Goal: Task Accomplishment & Management: Complete application form

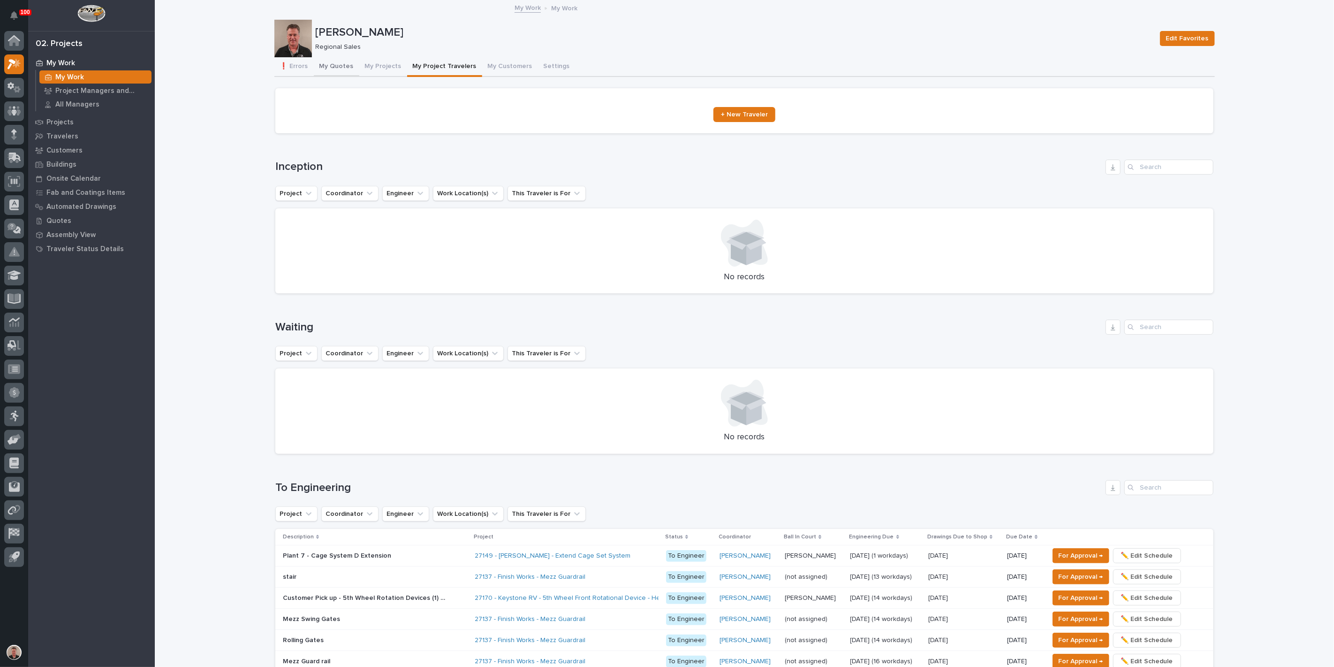
click at [340, 70] on button "My Quotes" at bounding box center [337, 67] width 46 height 20
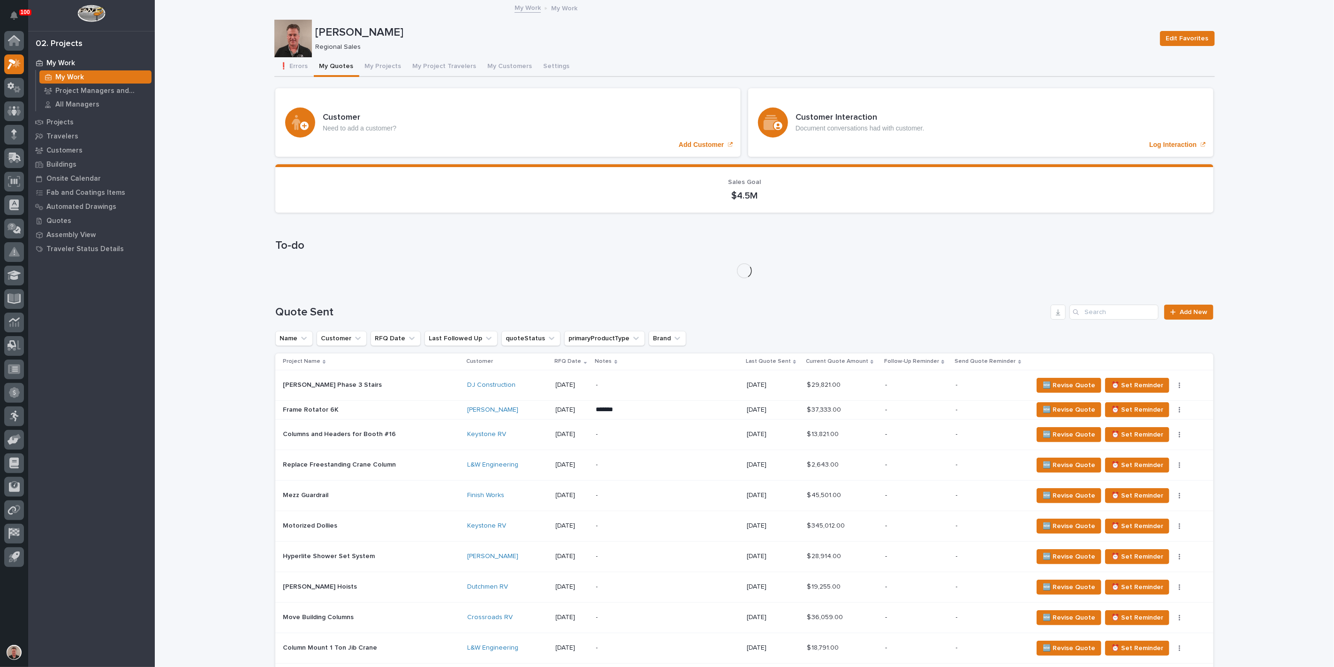
scroll to position [208, 0]
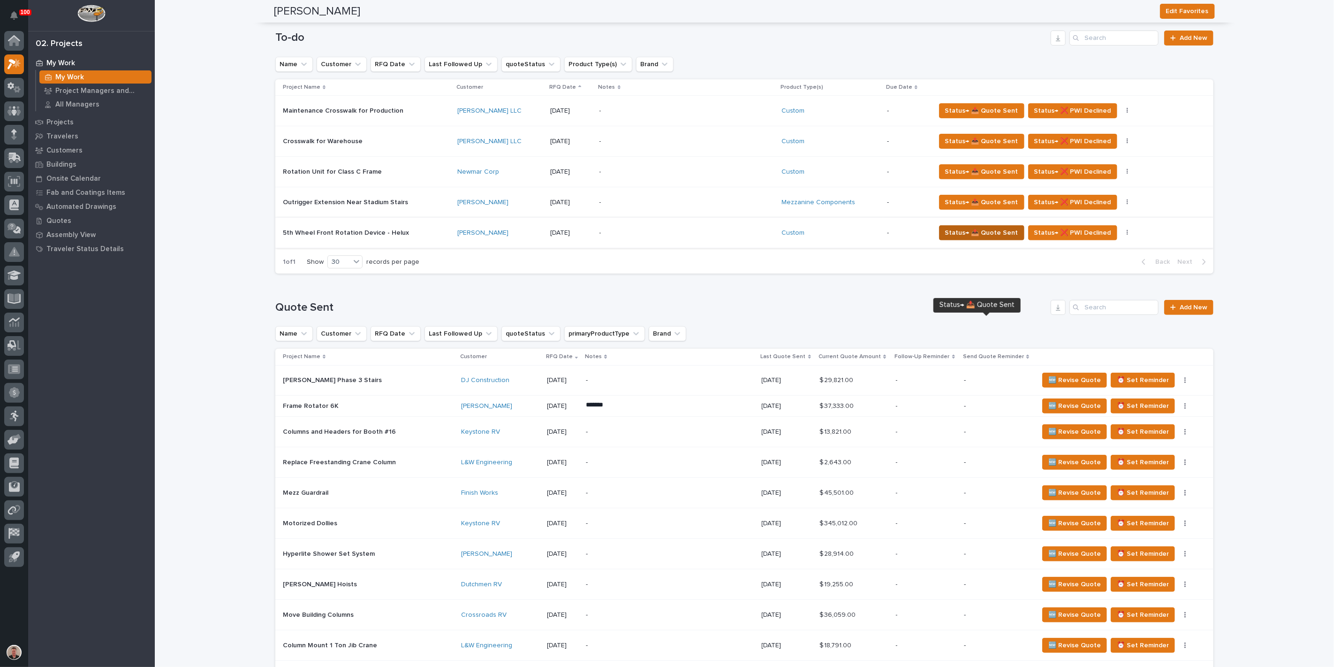
click at [959, 238] on span "Status→ 📤 Quote Sent" at bounding box center [981, 232] width 73 height 11
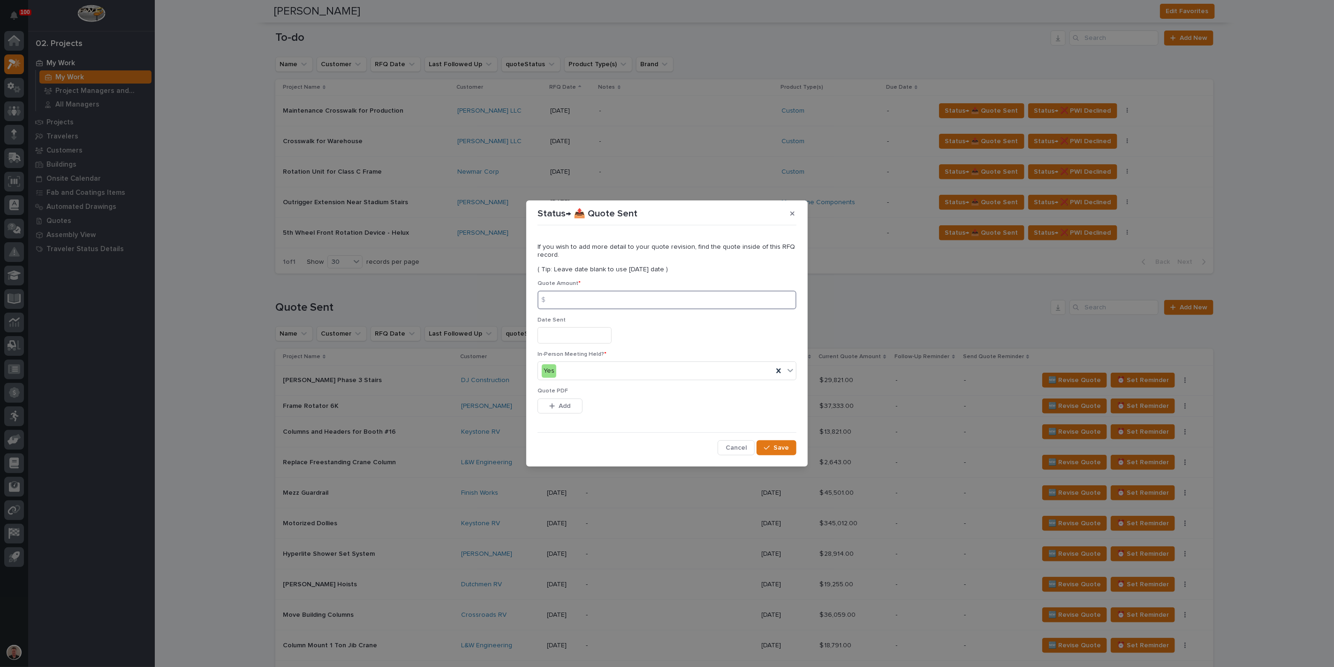
click at [575, 297] on input at bounding box center [667, 299] width 259 height 19
click at [636, 292] on input at bounding box center [667, 299] width 259 height 19
type input "1692"
click at [565, 339] on input "text" at bounding box center [575, 335] width 74 height 16
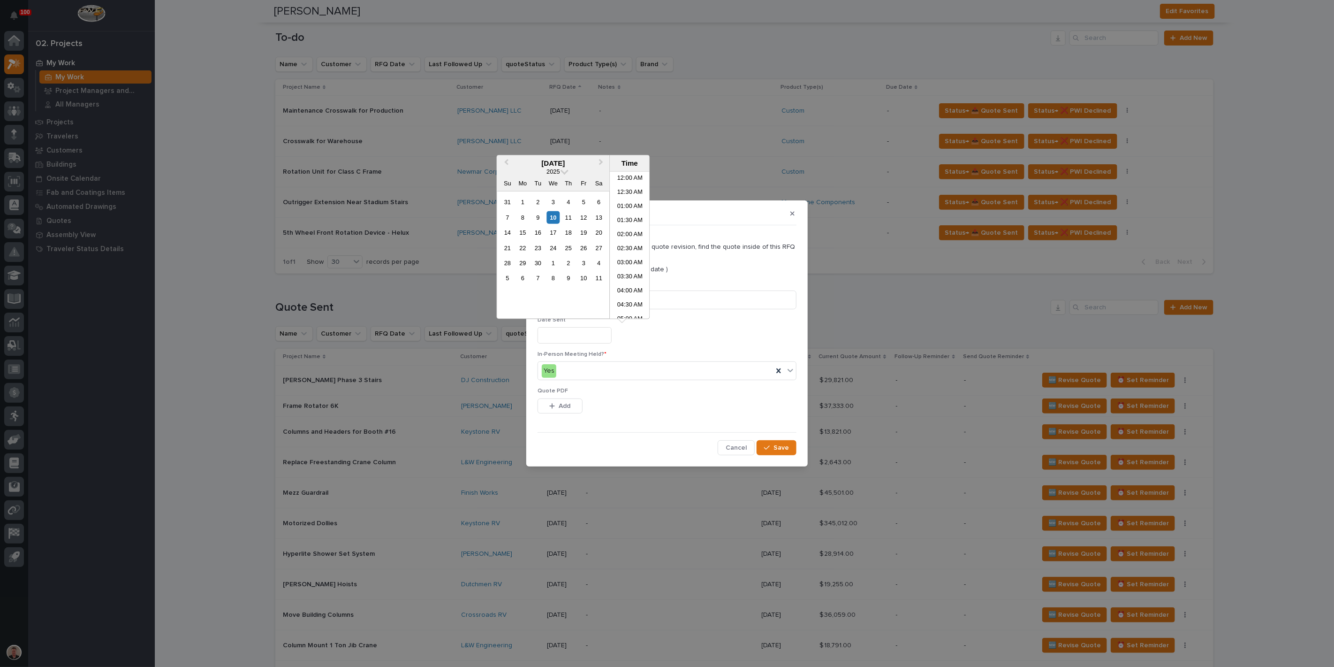
scroll to position [201, 0]
click at [531, 223] on div "9" at bounding box center [537, 217] width 13 height 13
click at [622, 256] on li "03:30 PM" at bounding box center [630, 258] width 40 height 14
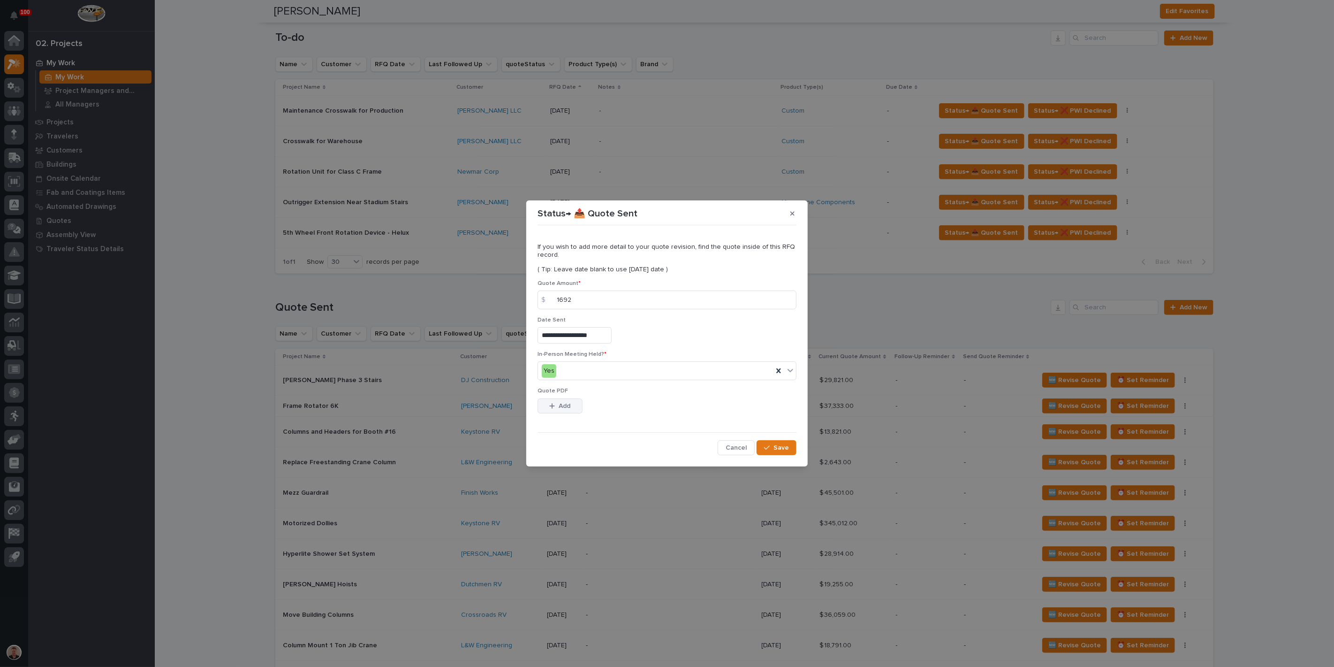
click at [563, 410] on span "Add" at bounding box center [565, 406] width 12 height 8
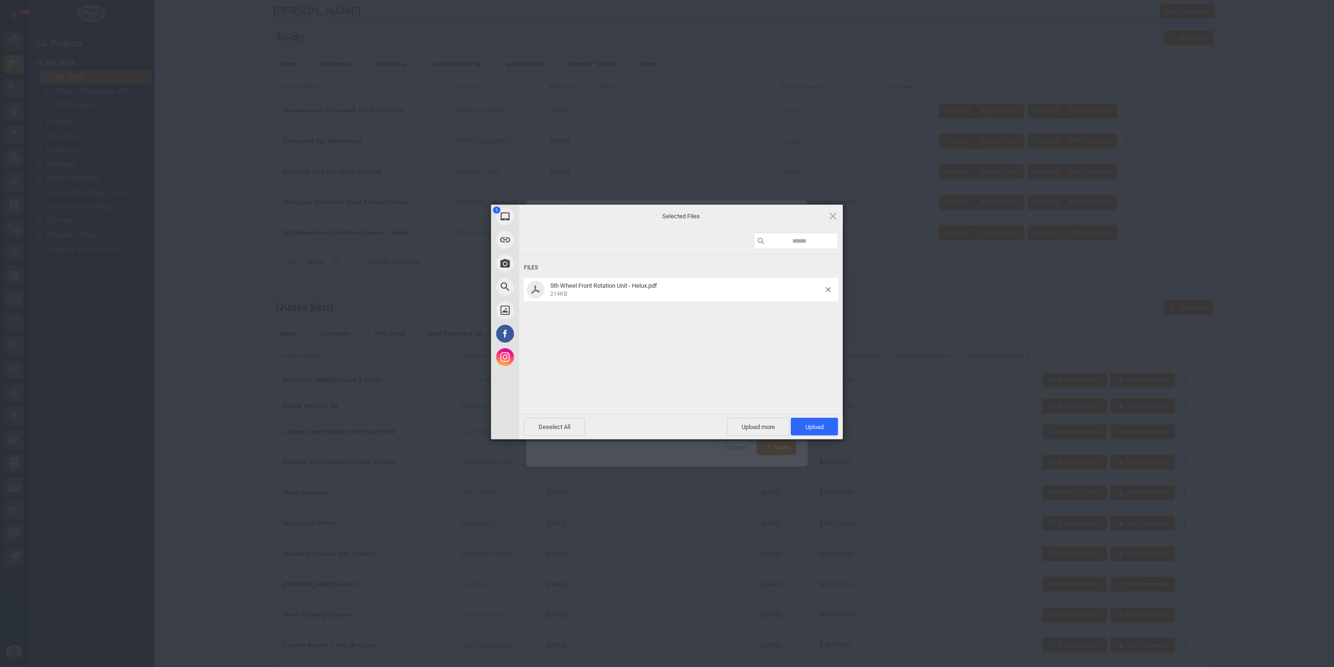
drag, startPoint x: 803, startPoint y: 426, endPoint x: 790, endPoint y: 422, distance: 13.9
click at [803, 426] on span "Upload 1" at bounding box center [814, 426] width 47 height 18
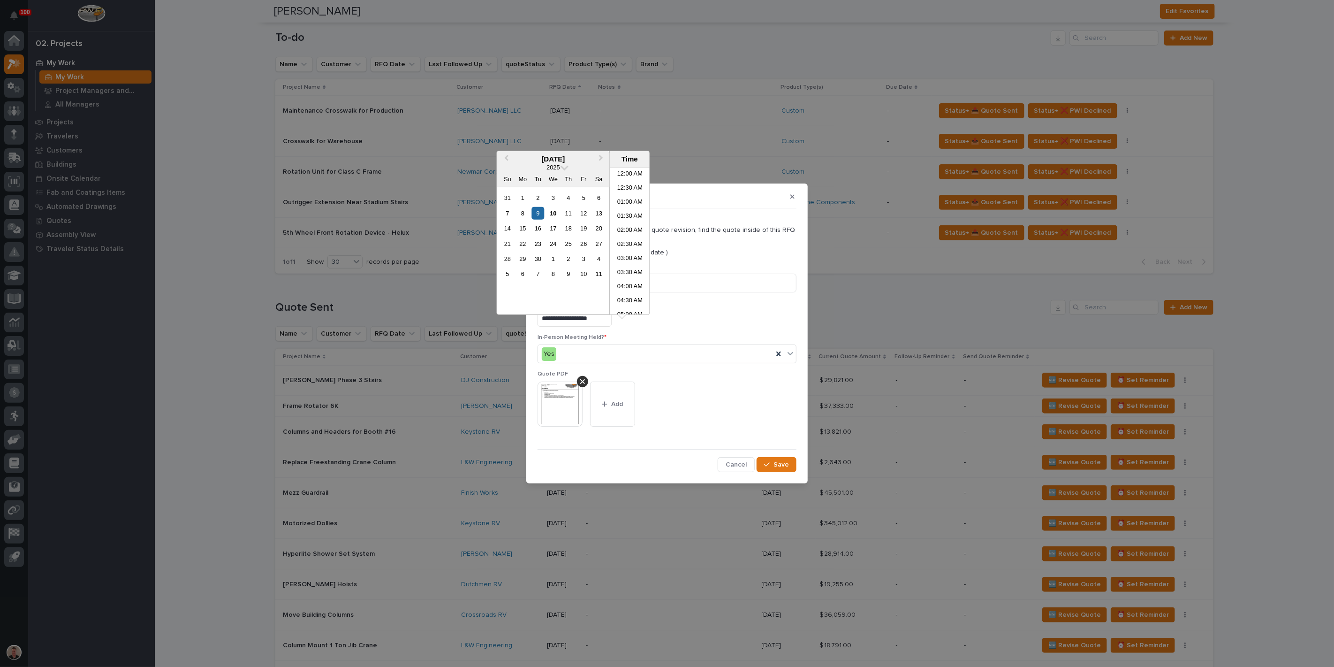
click at [569, 326] on input "**********" at bounding box center [575, 318] width 74 height 16
click at [547, 219] on div "10" at bounding box center [553, 212] width 13 height 13
click at [624, 250] on li "06:30 AM" at bounding box center [630, 249] width 40 height 14
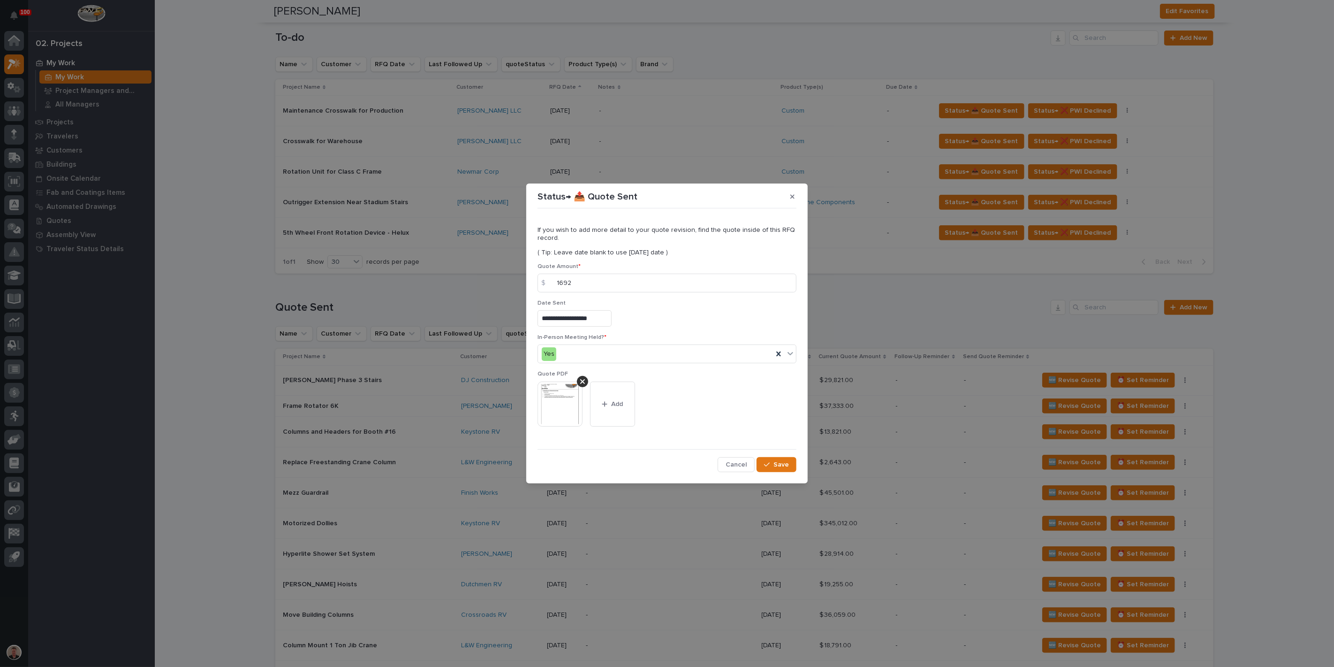
type input "**********"
click at [774, 469] on span "Save" at bounding box center [781, 464] width 15 height 8
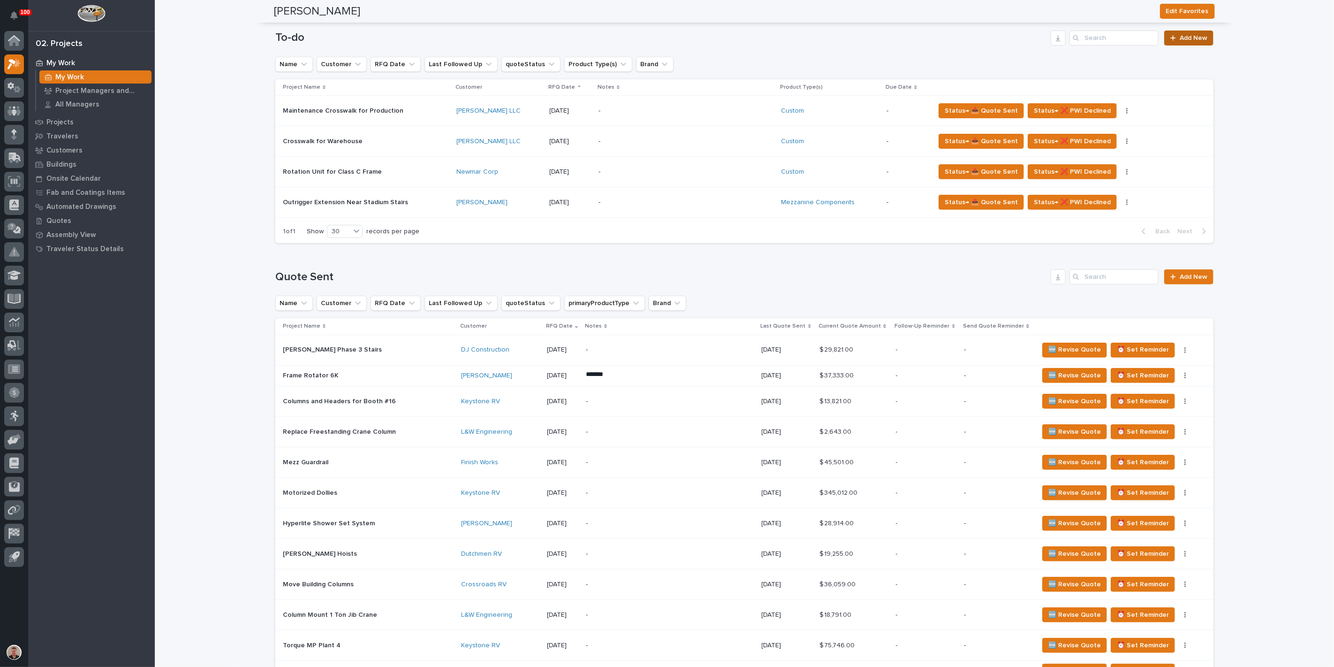
click at [1175, 46] on link "Add New" at bounding box center [1188, 37] width 49 height 15
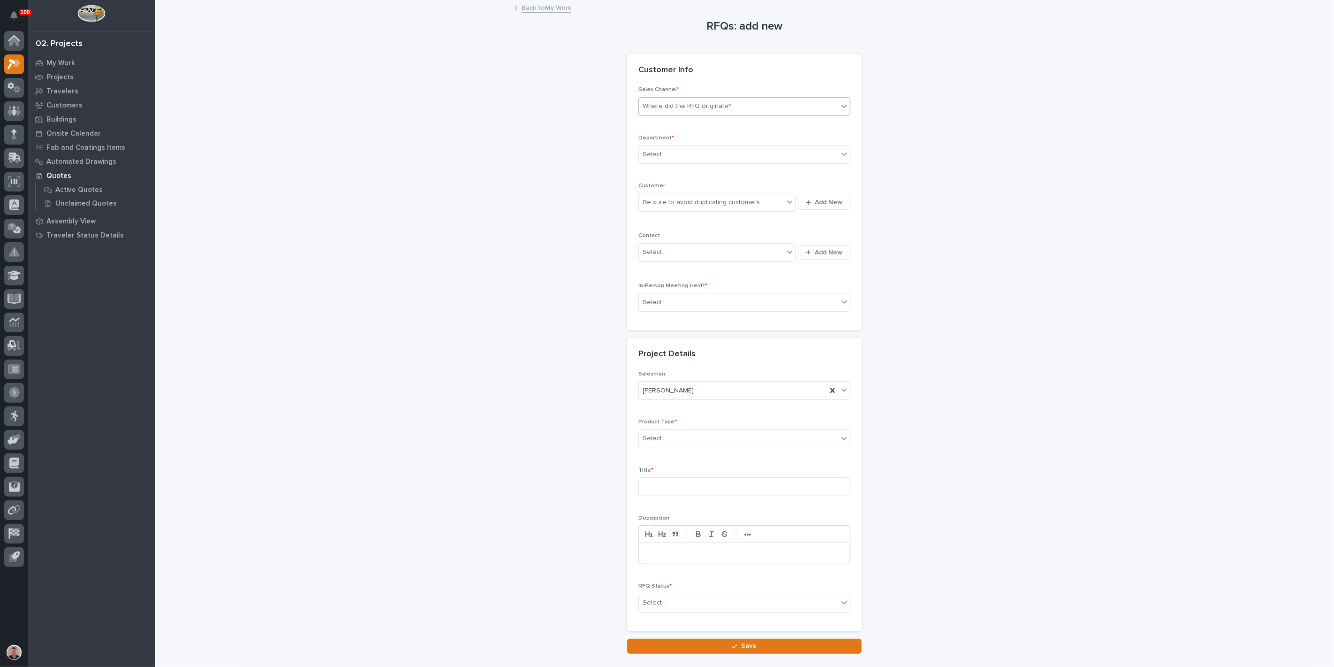
click at [694, 111] on div "Where did the RFQ originate?" at bounding box center [687, 106] width 88 height 10
click at [693, 162] on div "PWI" at bounding box center [740, 164] width 205 height 16
click at [691, 162] on div "Select..." at bounding box center [738, 154] width 199 height 15
click at [674, 220] on span "Regional Sales" at bounding box center [666, 218] width 49 height 10
click at [675, 207] on div "Be sure to avoid duplicating customers" at bounding box center [701, 202] width 117 height 10
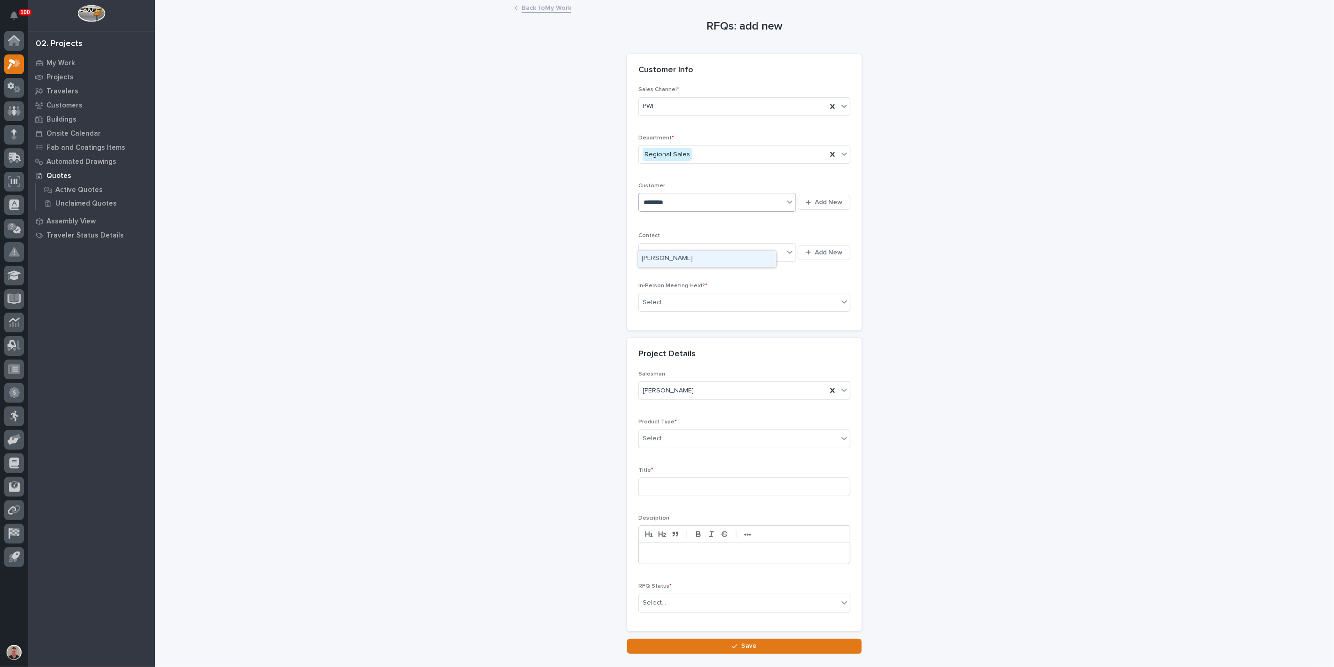
type input "********"
click at [676, 259] on div "[PERSON_NAME]" at bounding box center [707, 258] width 138 height 16
click at [676, 260] on div "Select..." at bounding box center [711, 251] width 145 height 15
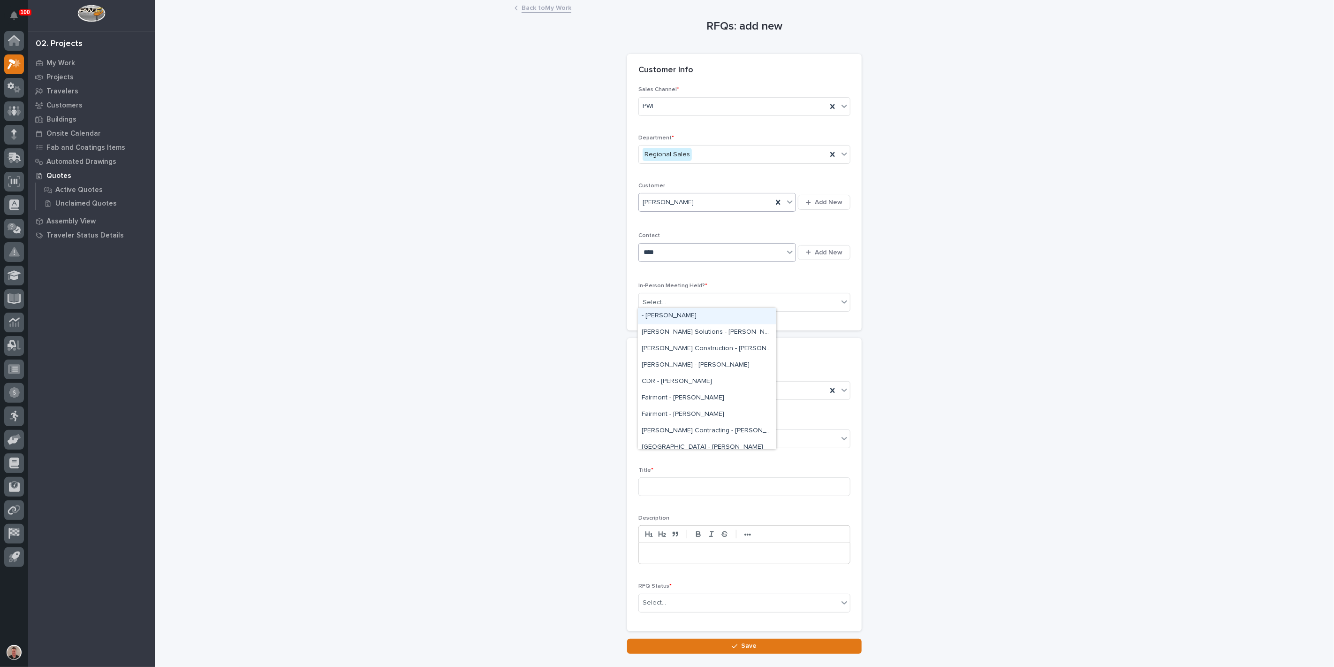
type input "*****"
click at [678, 354] on div "[PERSON_NAME] - [PERSON_NAME]" at bounding box center [707, 349] width 138 height 16
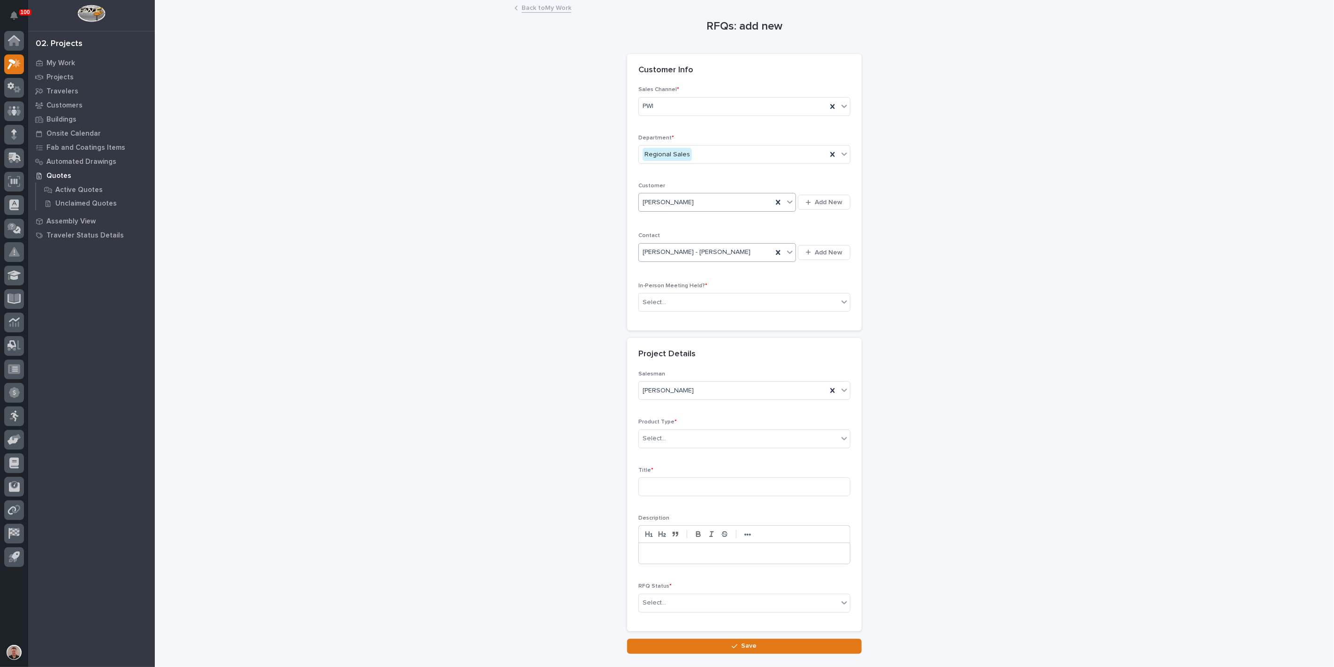
click at [678, 310] on div "Select..." at bounding box center [738, 302] width 199 height 15
click at [676, 375] on div "Yes" at bounding box center [740, 373] width 205 height 16
click at [674, 446] on div "Select..." at bounding box center [738, 438] width 199 height 15
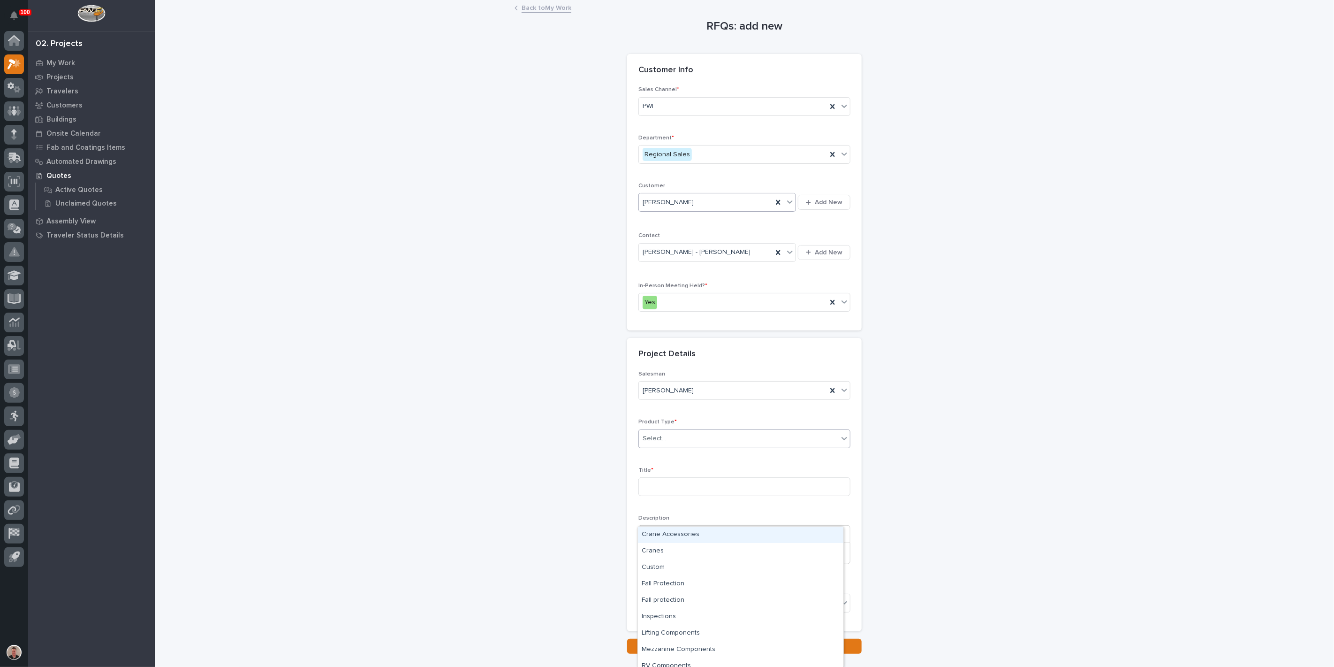
scroll to position [23, 0]
click at [692, 550] on div "Custom" at bounding box center [740, 544] width 205 height 16
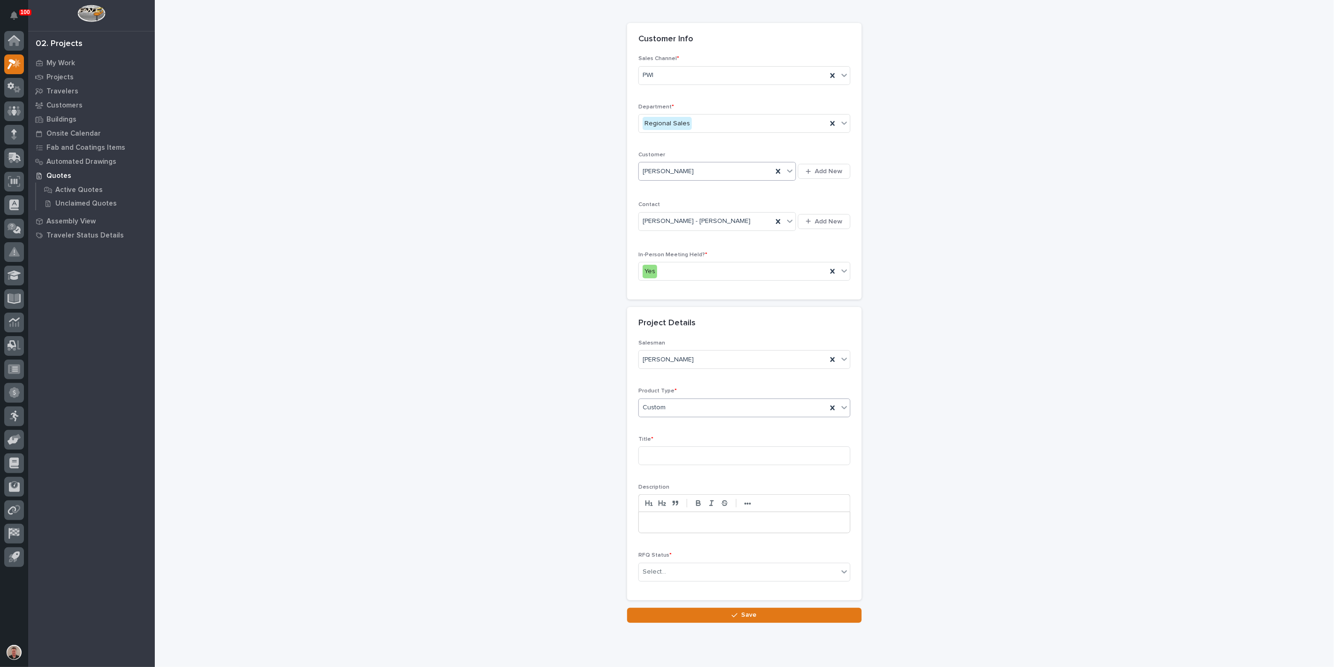
scroll to position [52, 0]
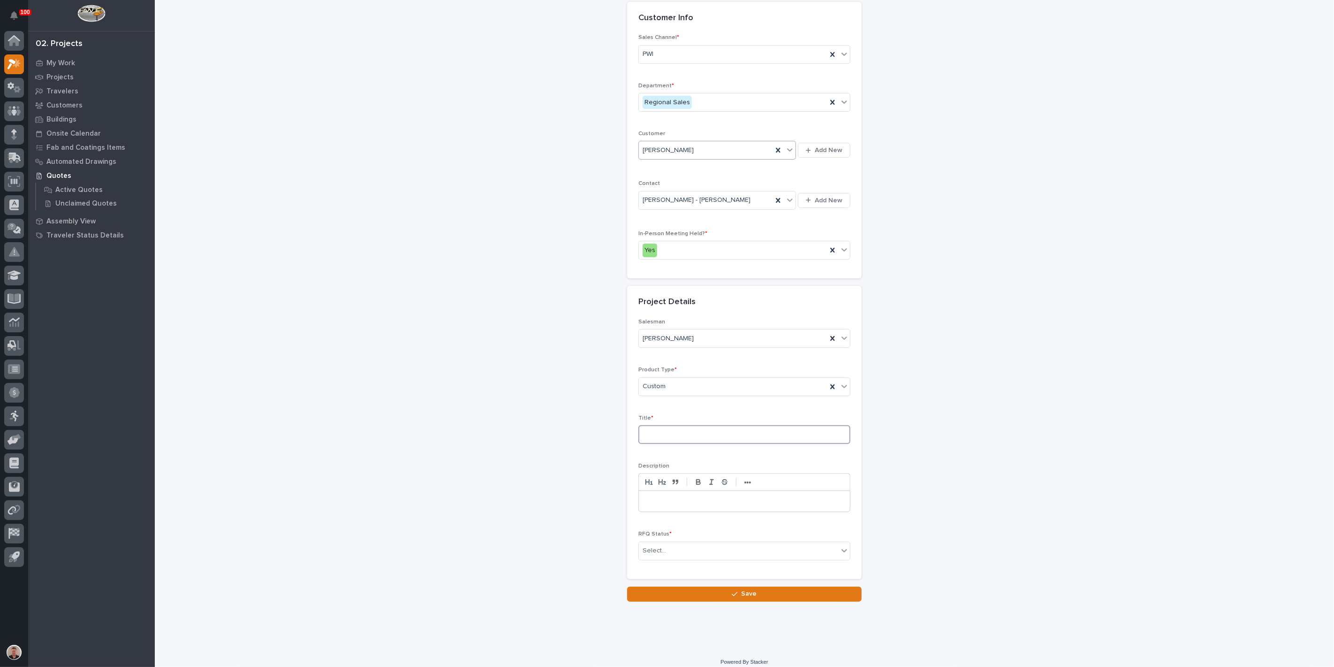
click at [681, 444] on input at bounding box center [744, 434] width 212 height 19
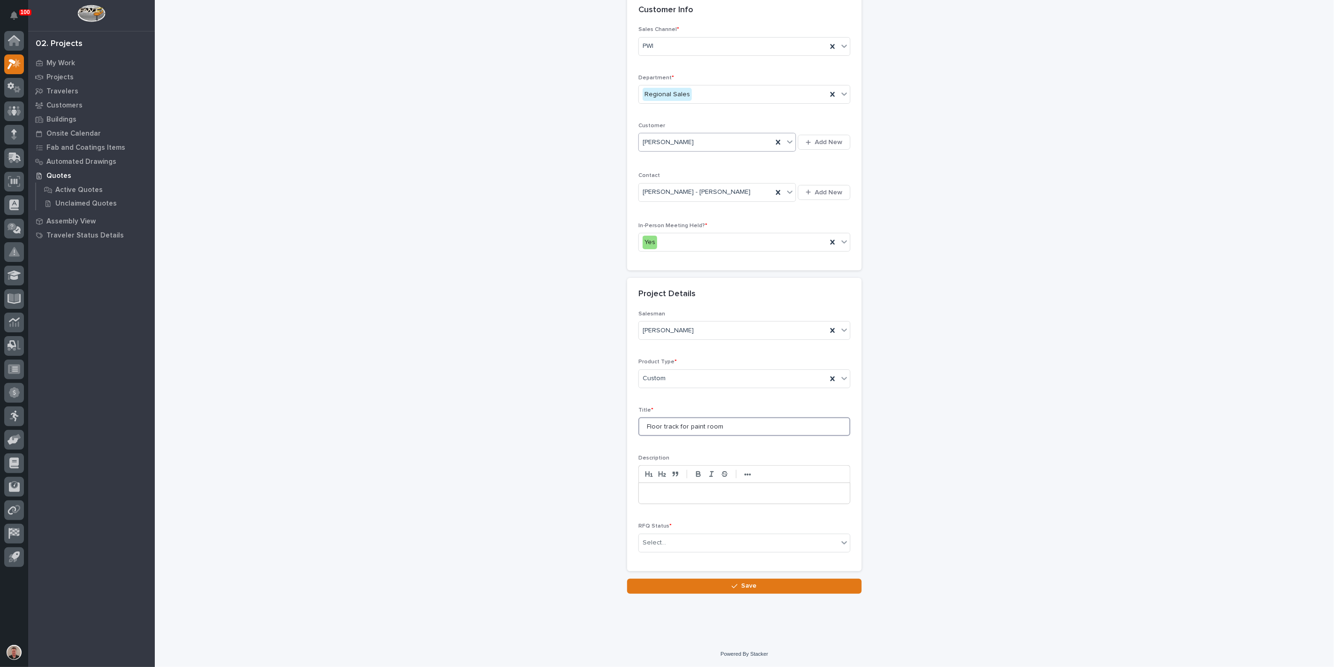
scroll to position [175, 0]
type input "Floor track for paint room"
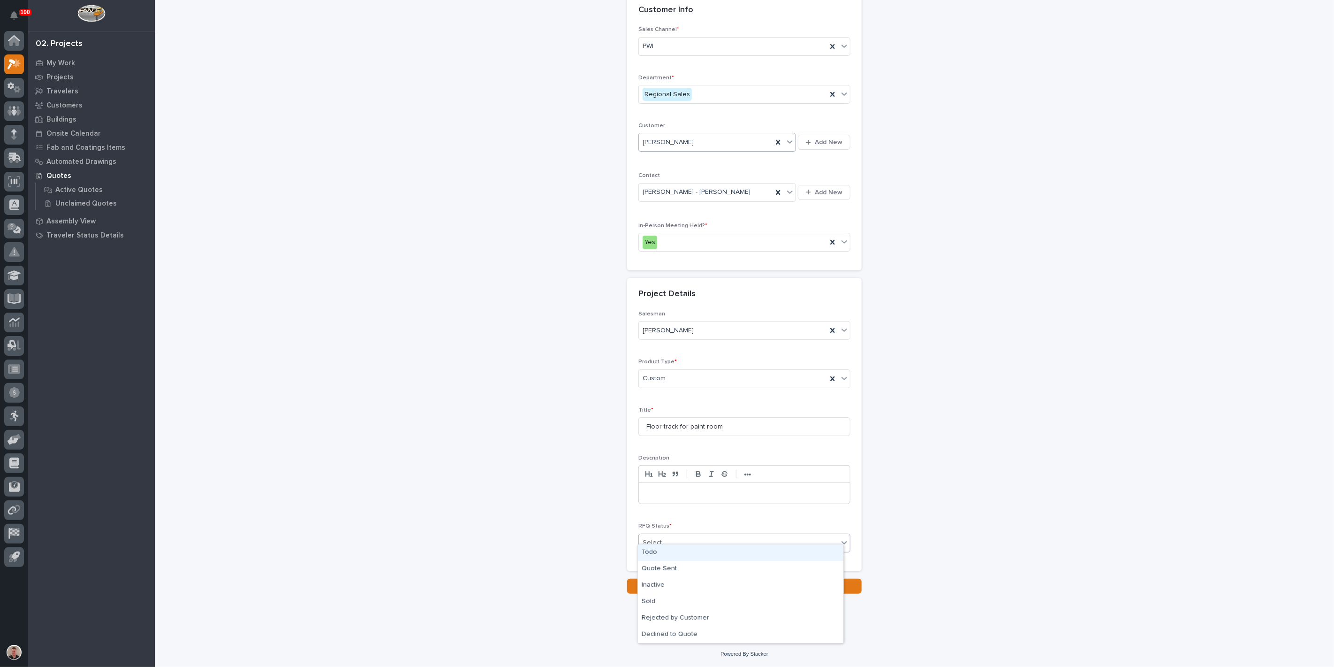
click at [681, 535] on div "Select..." at bounding box center [738, 542] width 199 height 15
click at [676, 568] on div "Quote Sent" at bounding box center [740, 569] width 205 height 16
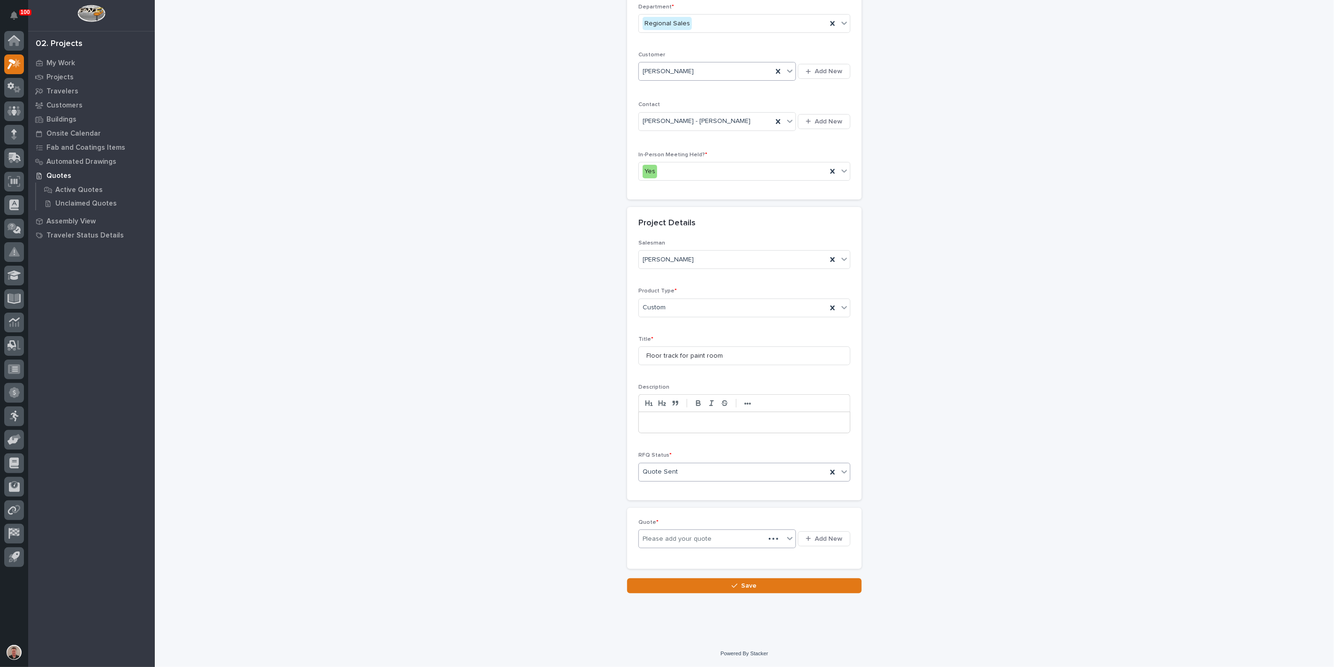
scroll to position [215, 0]
click at [691, 546] on div "Please add your quote" at bounding box center [677, 541] width 69 height 10
click at [815, 545] on span "Add New" at bounding box center [829, 540] width 28 height 8
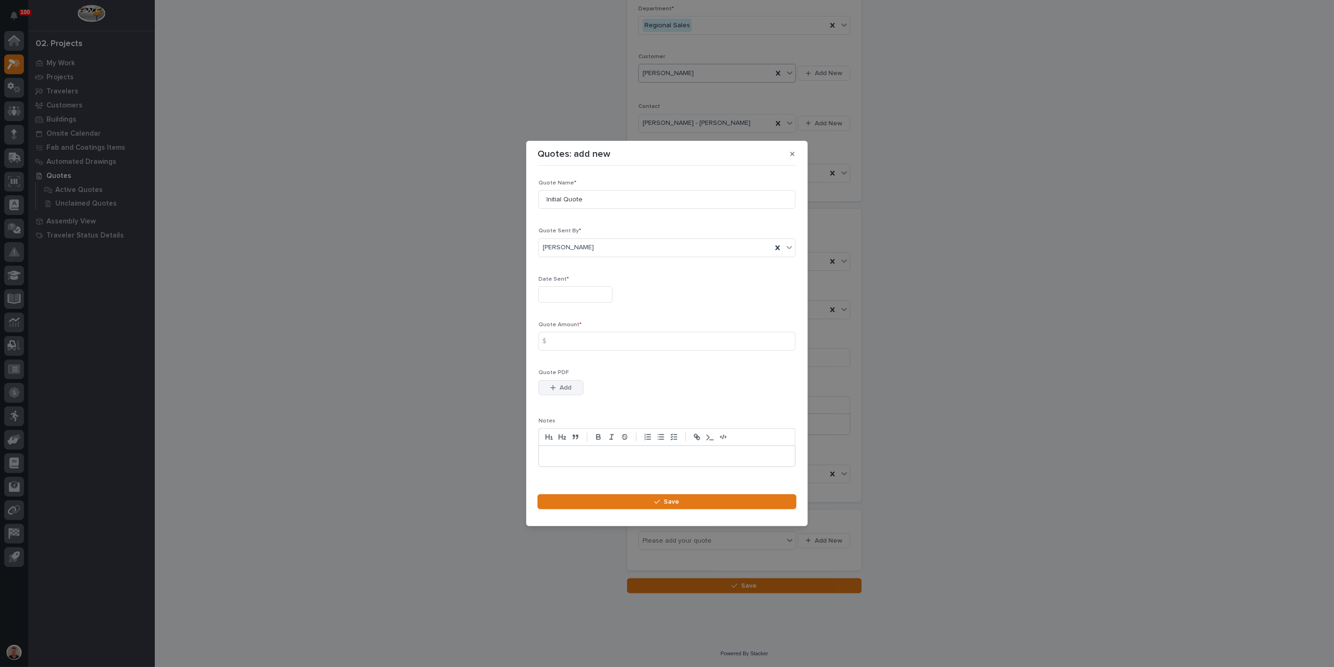
drag, startPoint x: 571, startPoint y: 399, endPoint x: 576, endPoint y: 401, distance: 5.7
click at [571, 392] on span "Add" at bounding box center [566, 387] width 12 height 8
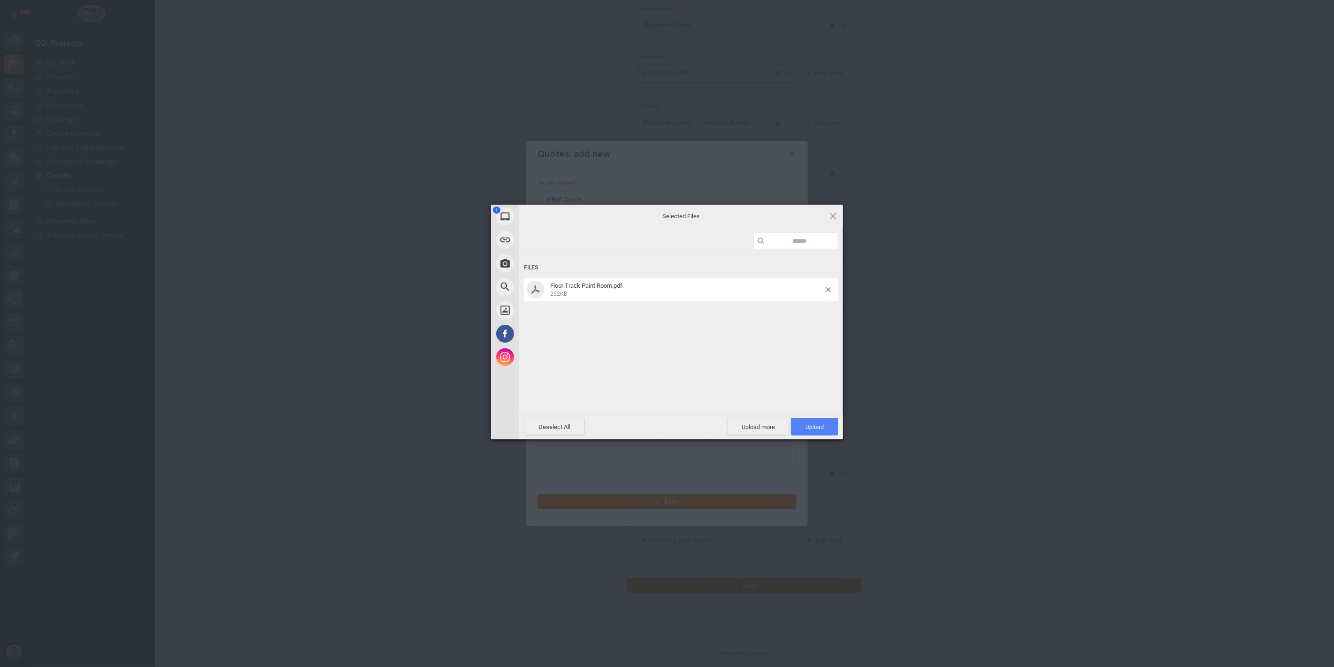
click at [805, 426] on span "Upload 1" at bounding box center [814, 426] width 18 height 7
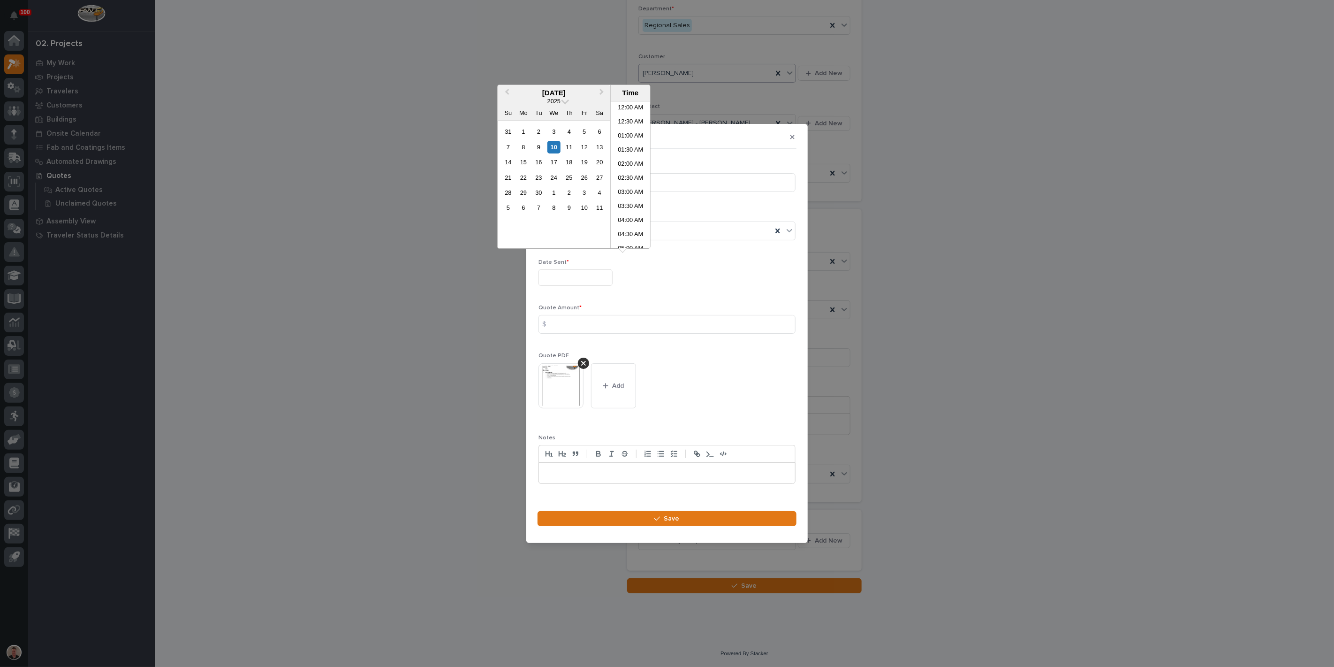
click at [572, 272] on input "text" at bounding box center [576, 277] width 74 height 16
click at [547, 153] on div "10" at bounding box center [553, 147] width 13 height 13
click at [625, 157] on li "09:00 AM" at bounding box center [631, 161] width 40 height 14
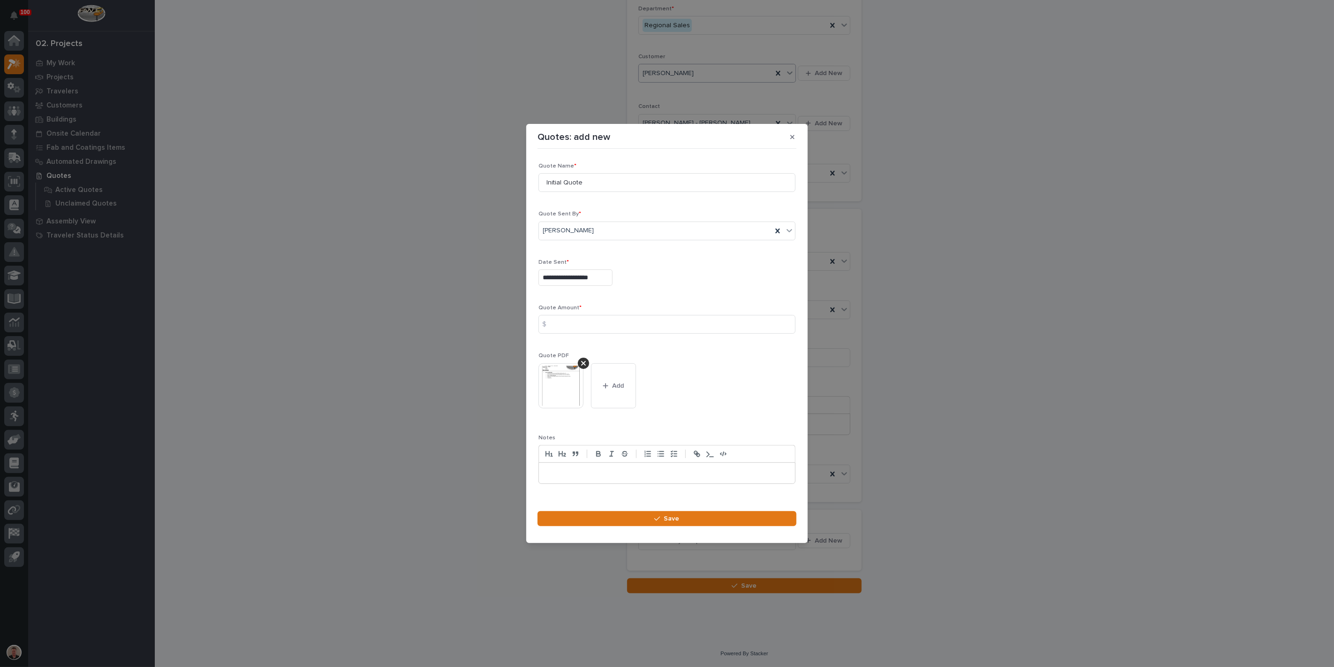
type input "**********"
click at [566, 325] on input at bounding box center [667, 324] width 257 height 19
click at [574, 331] on input at bounding box center [667, 324] width 257 height 19
click at [584, 369] on div at bounding box center [583, 362] width 11 height 11
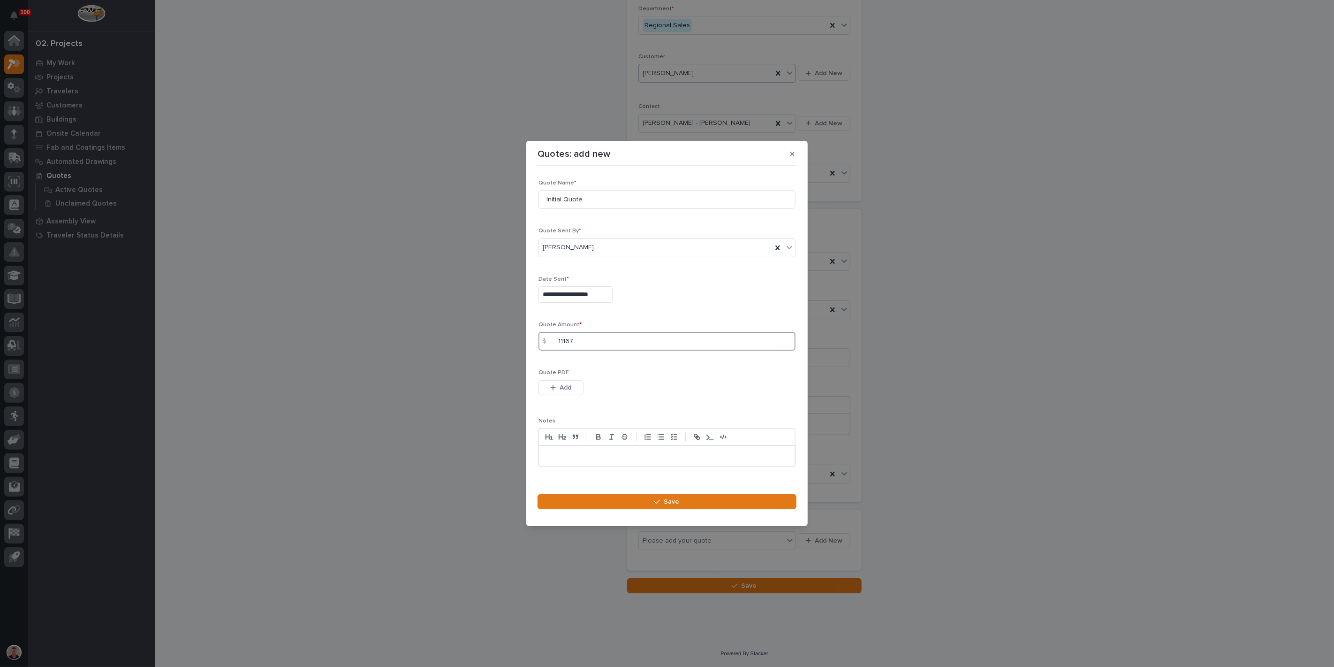
click at [570, 343] on input "11167" at bounding box center [667, 341] width 257 height 19
type input "11167"
click at [562, 392] on span "Add" at bounding box center [566, 387] width 12 height 8
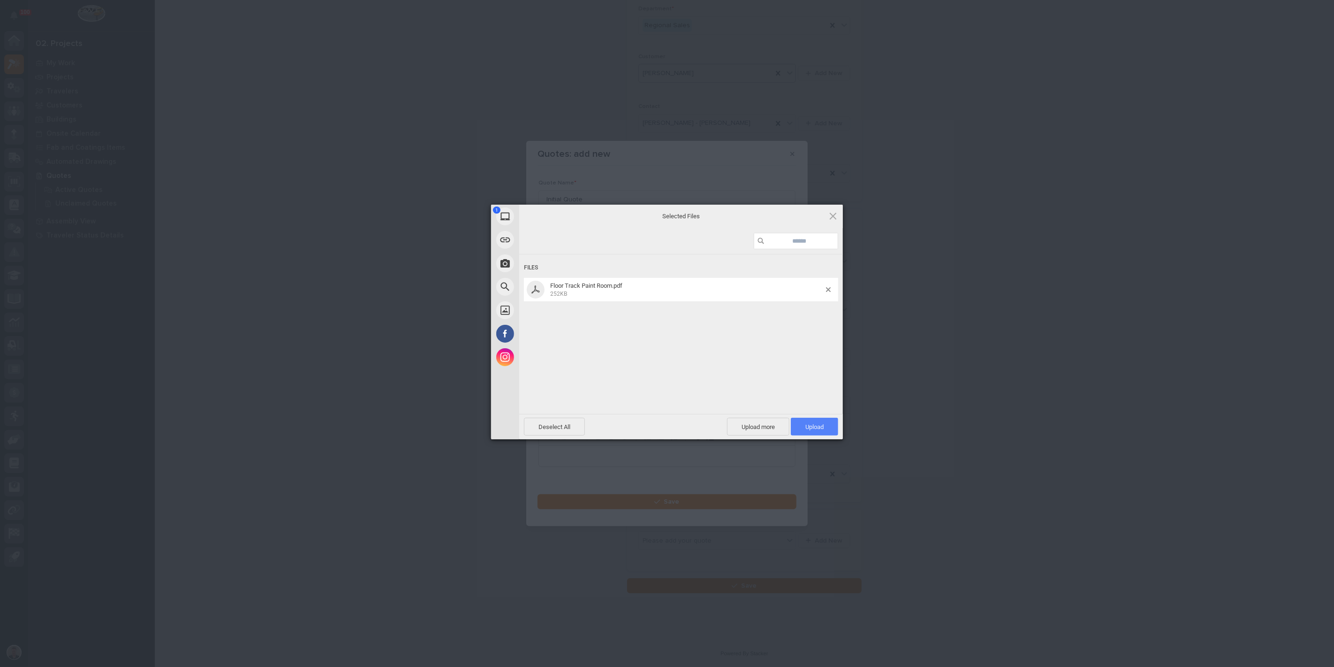
click at [815, 427] on span "Upload 1" at bounding box center [814, 426] width 18 height 7
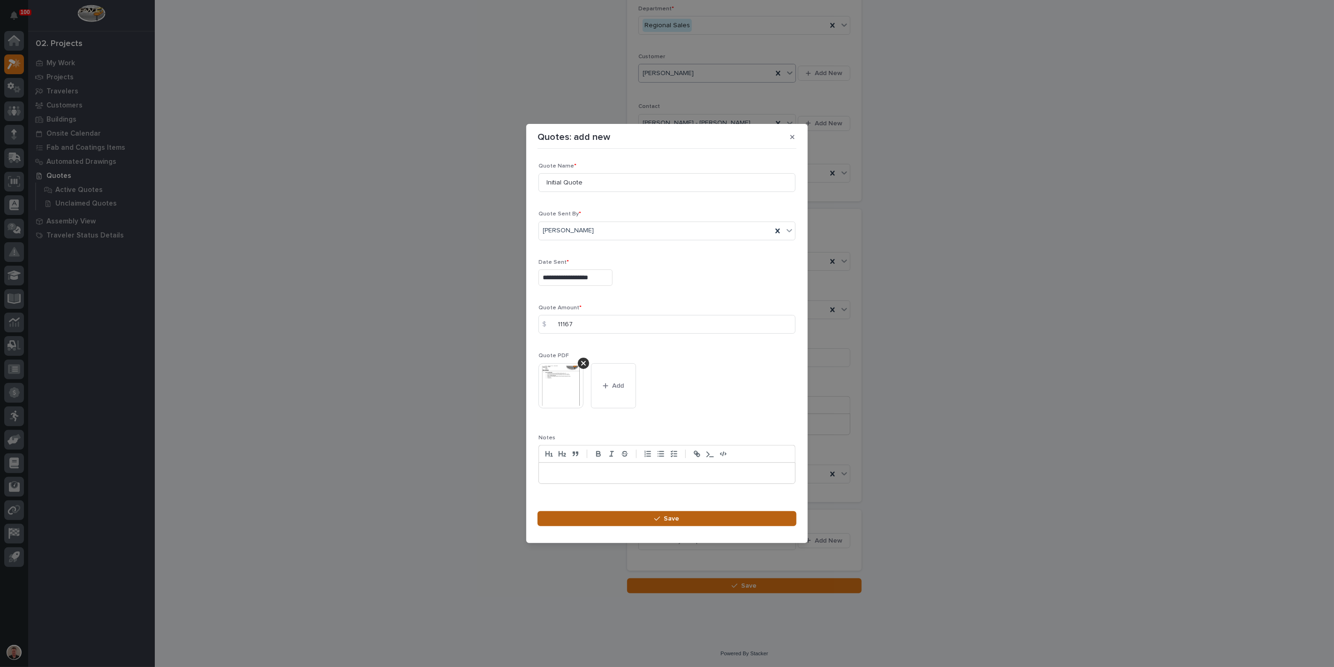
click at [637, 526] on button "Save" at bounding box center [667, 518] width 259 height 15
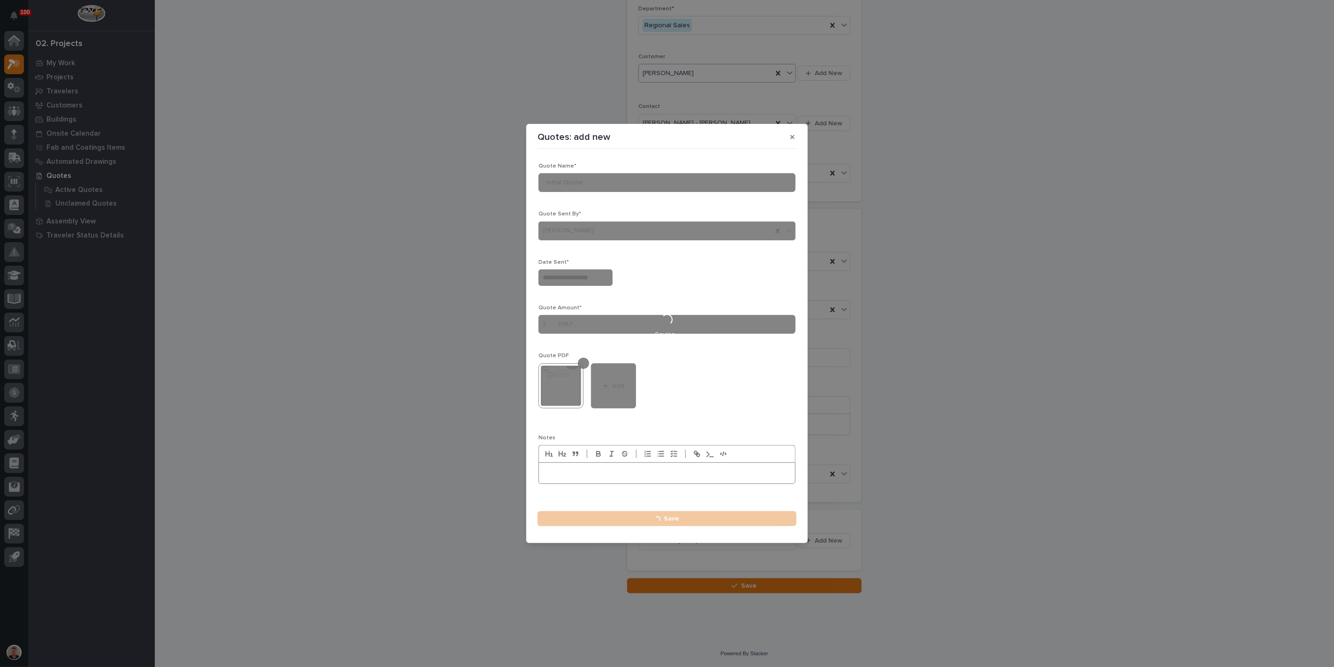
type input "**********"
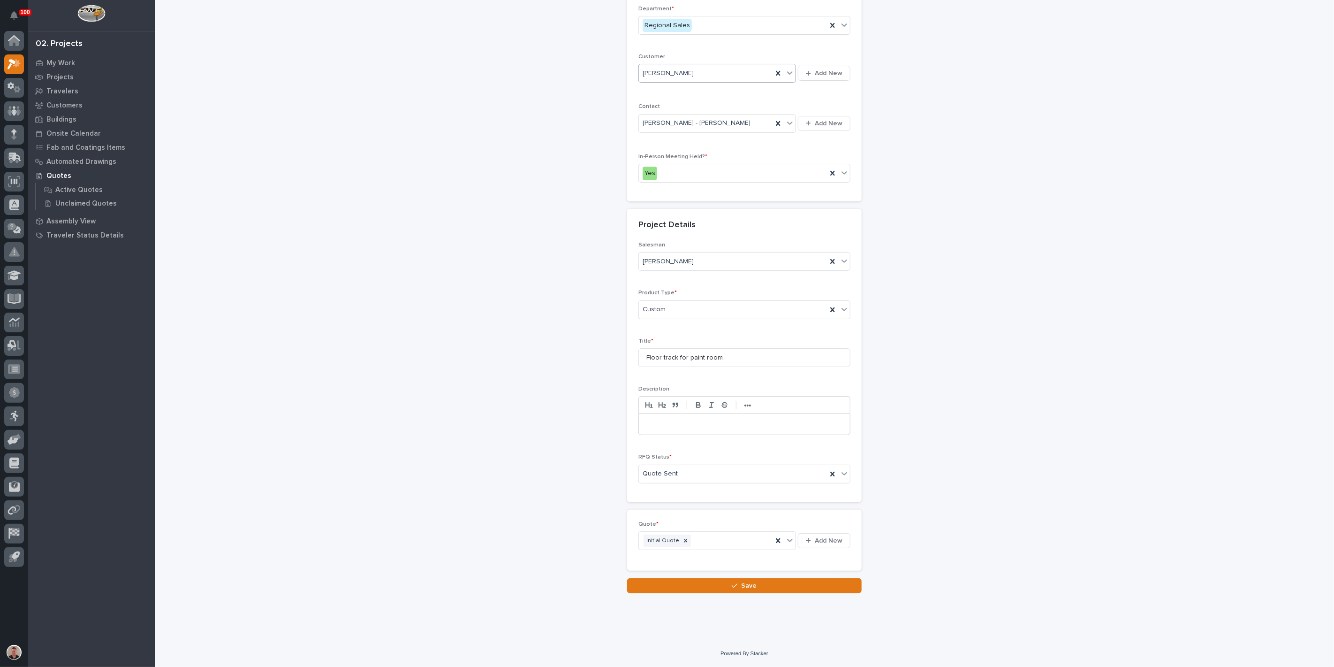
scroll to position [216, 0]
